Goal: Download file/media

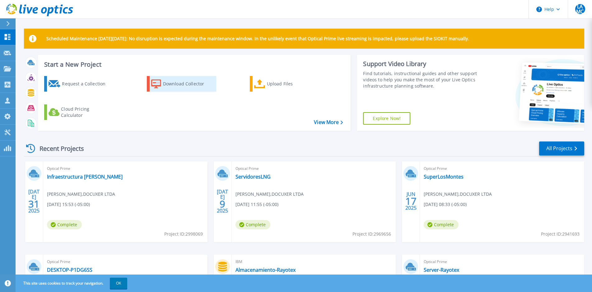
click at [199, 83] on div "Download Collector" at bounding box center [188, 84] width 50 height 12
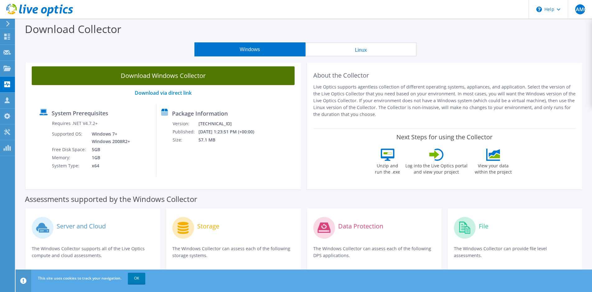
click at [171, 79] on link "Download Windows Collector" at bounding box center [163, 75] width 263 height 19
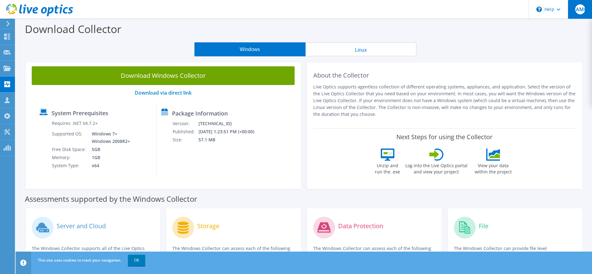
click at [576, 9] on span "LAMC" at bounding box center [581, 9] width 10 height 10
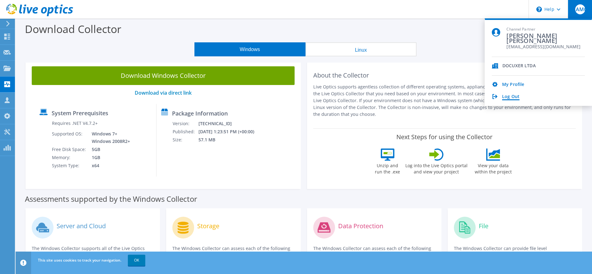
click at [511, 98] on link "Log Out" at bounding box center [510, 97] width 17 height 6
